Goal: Check status: Check status

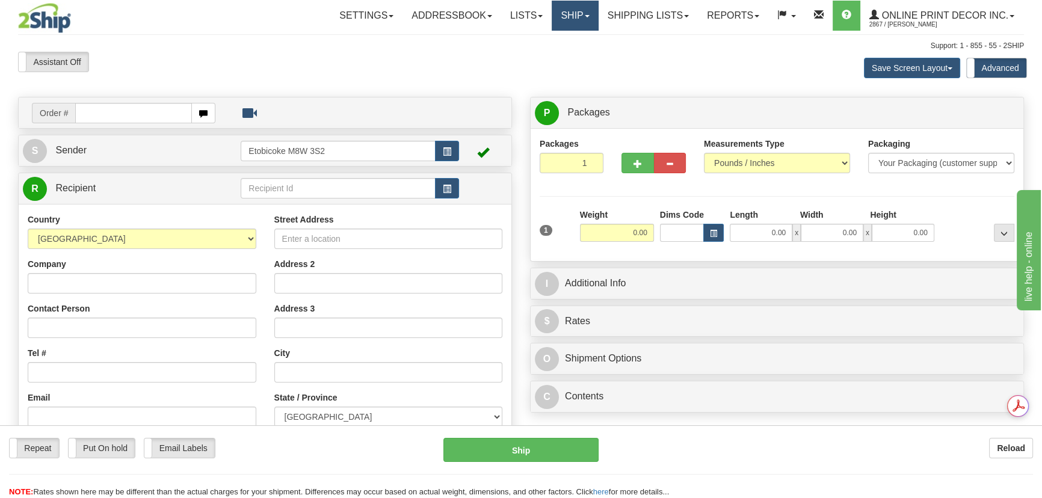
click at [588, 15] on link "Ship" at bounding box center [575, 16] width 46 height 30
click at [648, 10] on link "Shipping lists" at bounding box center [648, 16] width 99 height 30
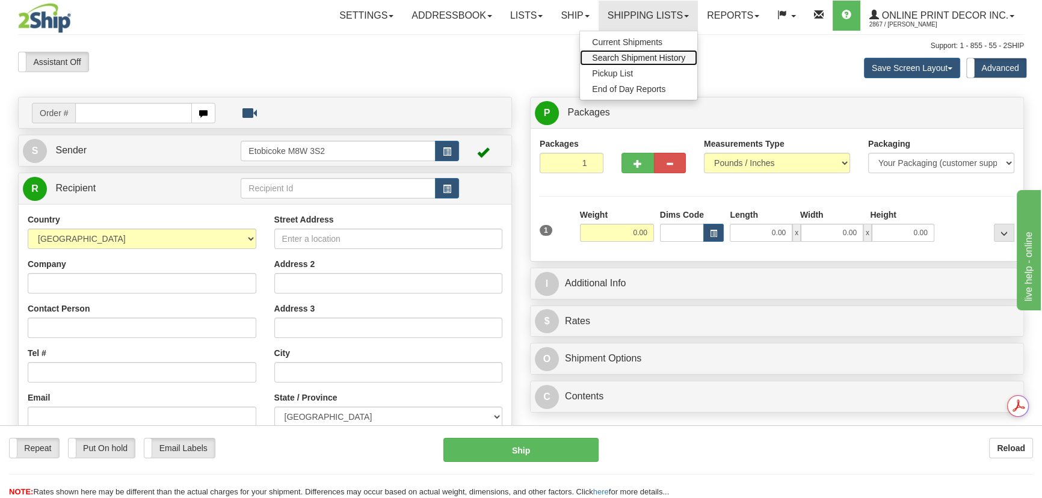
click at [633, 58] on span "Search Shipment History" at bounding box center [638, 58] width 93 height 10
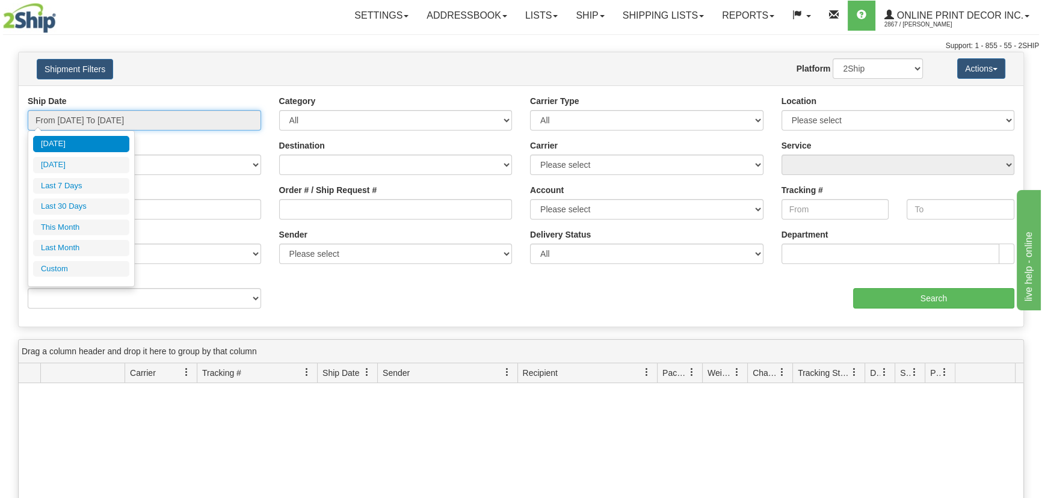
click at [226, 122] on input "From 10/13/2025 To 10/14/2025" at bounding box center [145, 120] width 234 height 20
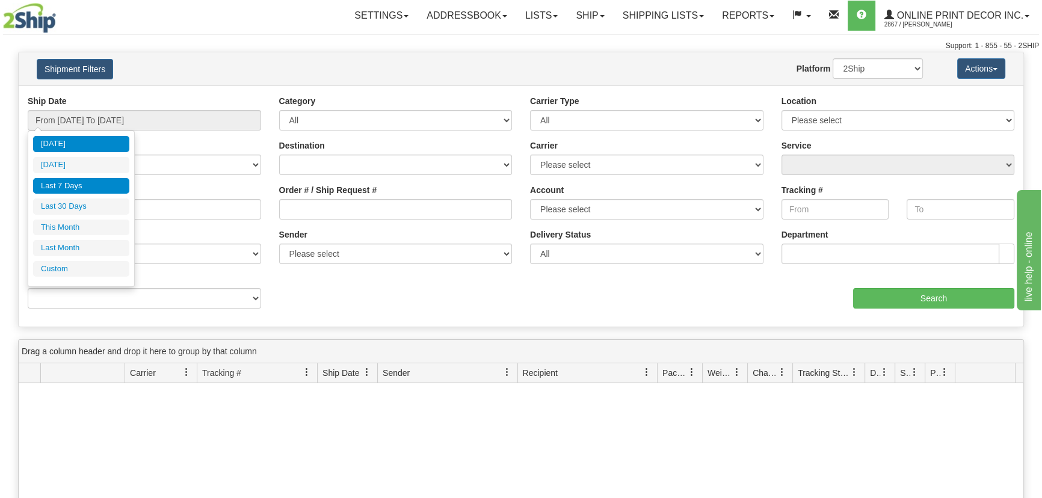
click at [48, 190] on li "Last 7 Days" at bounding box center [81, 186] width 96 height 16
type input "From 10/08/2025 To 10/14/2025"
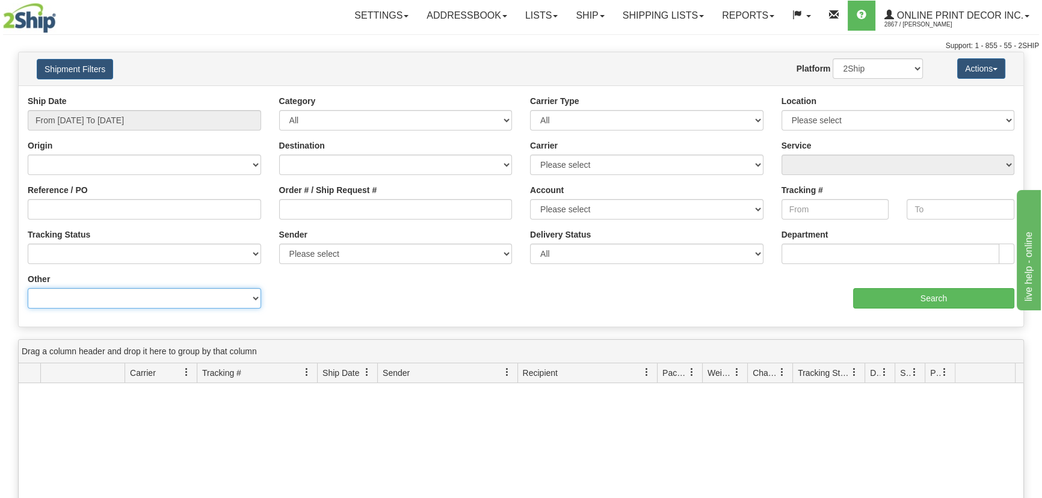
click at [82, 302] on select "Billing Account # Billing Type BOL # (LTL) Commodity Or Documents Consolidation…" at bounding box center [145, 298] width 234 height 20
select select "Recipient_ZIP"
click at [28, 288] on select "Billing Account # Billing Type BOL # (LTL) Commodity Or Documents Consolidation…" at bounding box center [145, 298] width 234 height 20
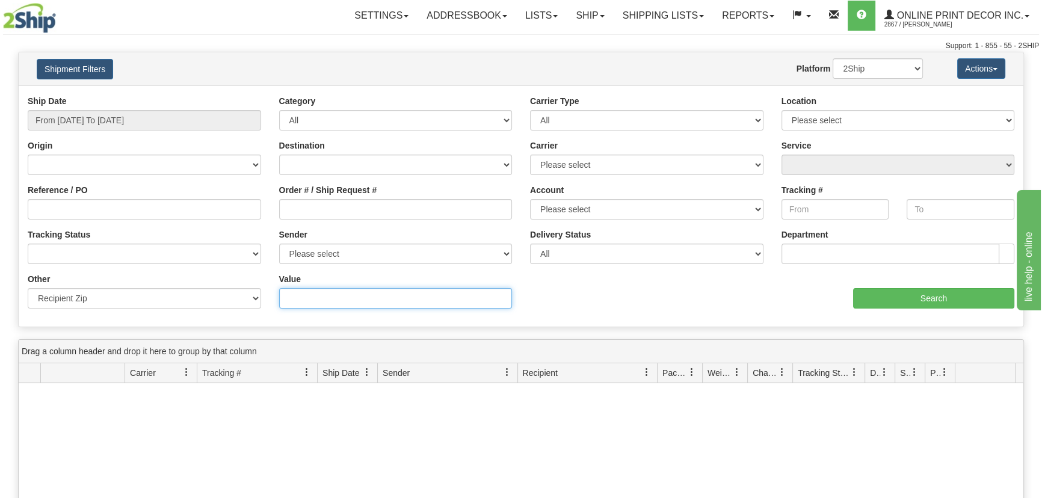
drag, startPoint x: 293, startPoint y: 308, endPoint x: 294, endPoint y: 301, distance: 6.7
click at [292, 308] on input "Value" at bounding box center [396, 298] width 234 height 20
paste input "97215"
type input "97215"
click at [917, 313] on div "Ship Date From 10/08/2025 To 10/14/2025 Category All Inbound Outbound Carrier T…" at bounding box center [521, 206] width 1005 height 223
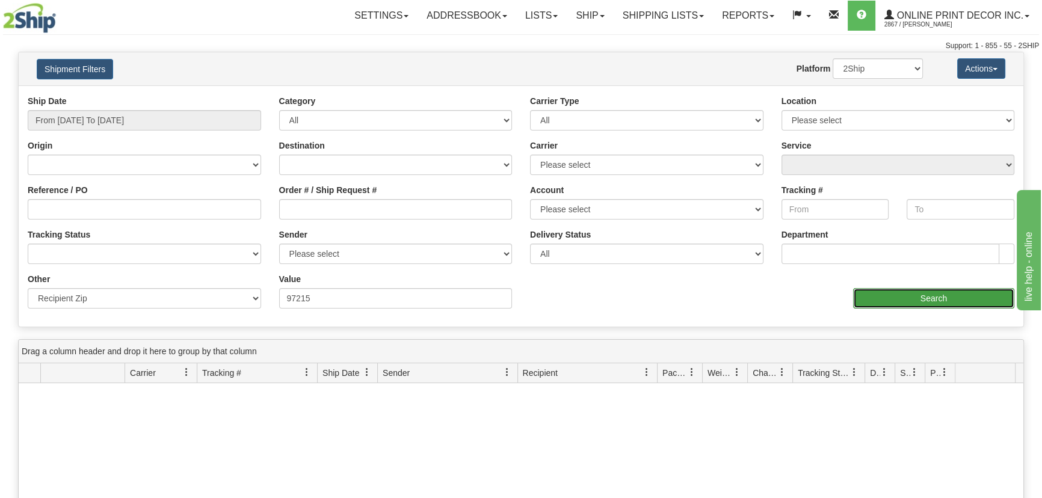
click at [918, 303] on input "Search" at bounding box center [933, 298] width 161 height 20
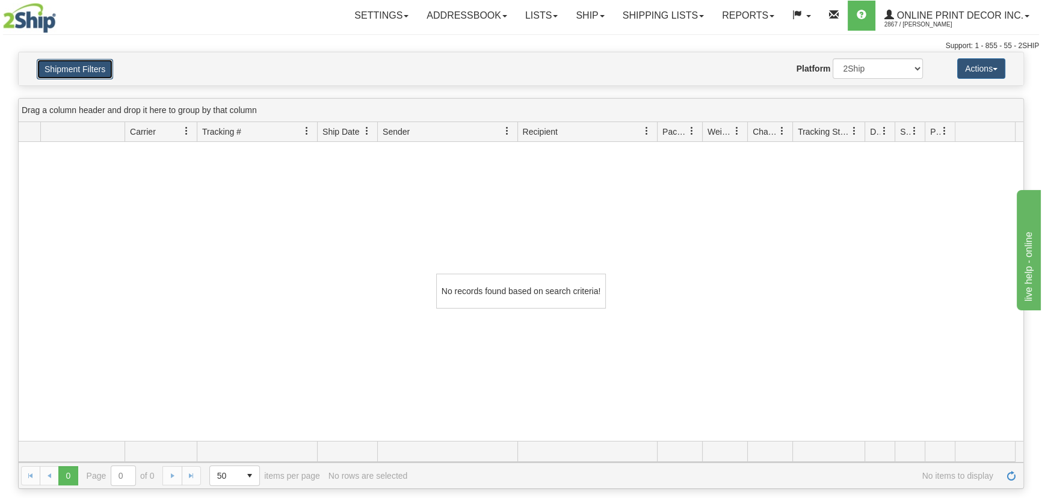
click at [93, 62] on button "Shipment Filters" at bounding box center [75, 69] width 76 height 20
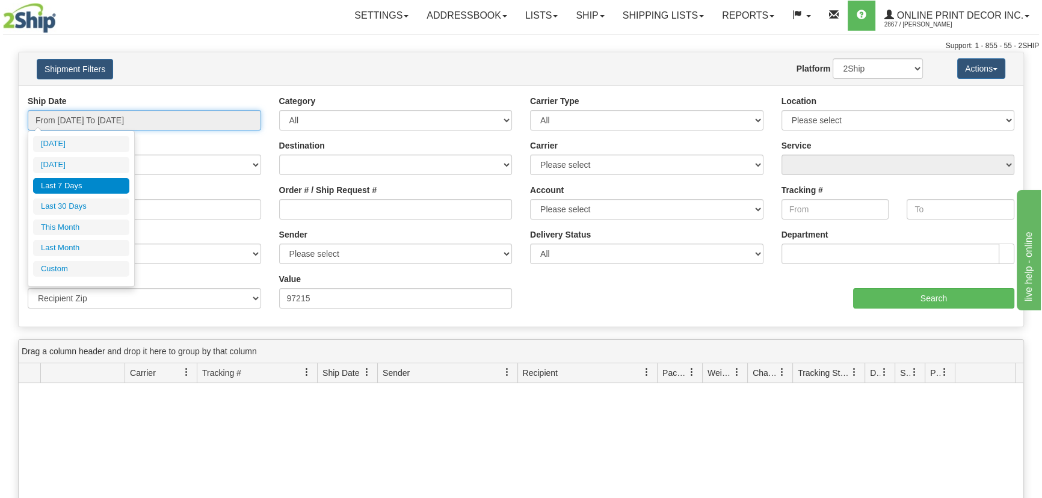
click at [94, 122] on input "From 10/08/2025 To 10/14/2025" at bounding box center [145, 120] width 234 height 20
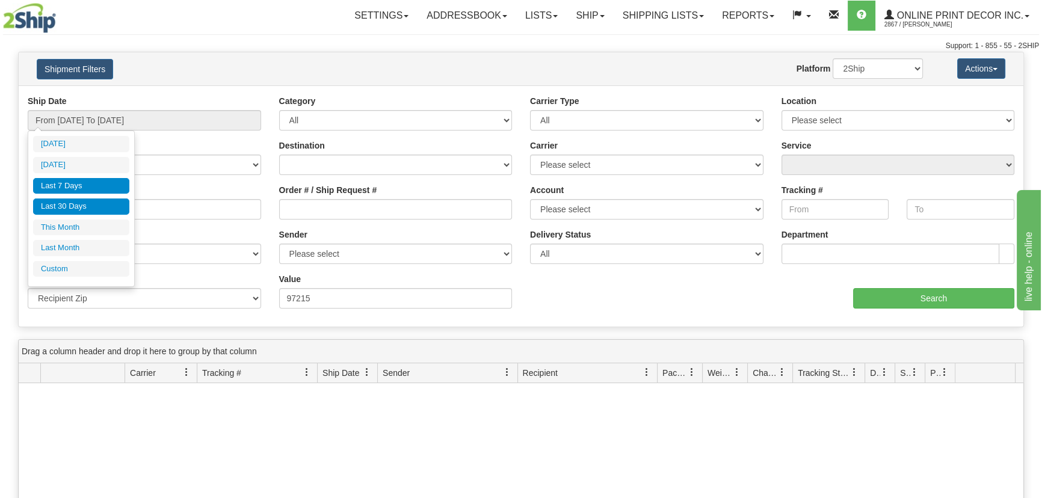
click at [78, 208] on li "Last 30 Days" at bounding box center [81, 207] width 96 height 16
type input "From 09/15/2025 To 10/14/2025"
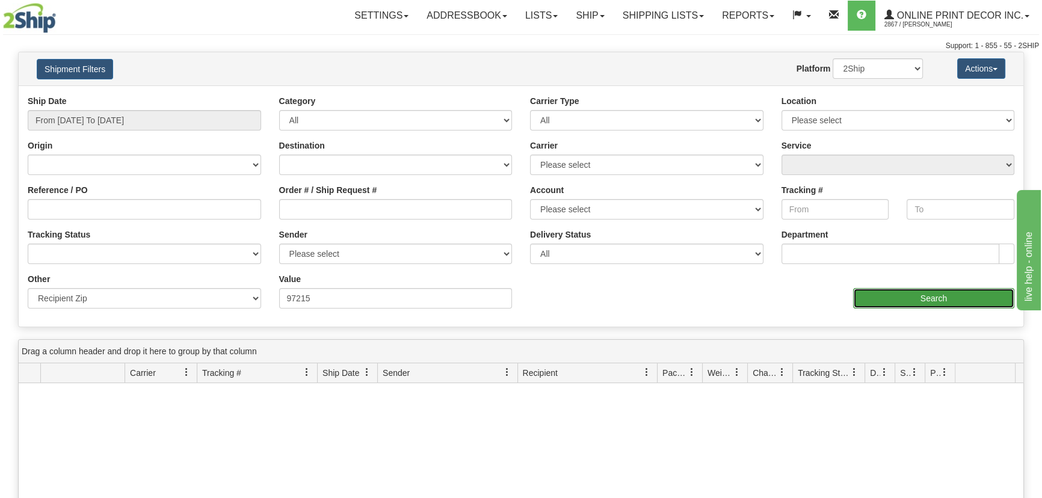
click at [885, 308] on input "Search" at bounding box center [933, 298] width 161 height 20
